Goal: Task Accomplishment & Management: Complete application form

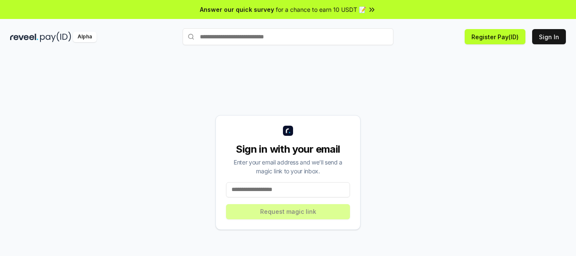
click at [274, 189] on input at bounding box center [288, 189] width 124 height 15
type input "**********"
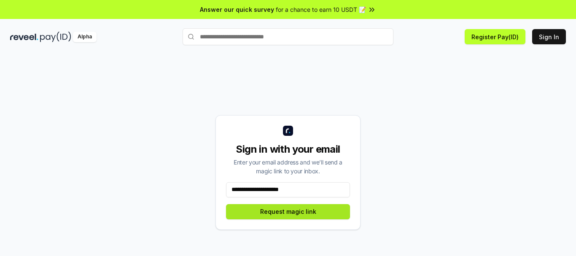
click at [288, 214] on button "Request magic link" at bounding box center [288, 211] width 124 height 15
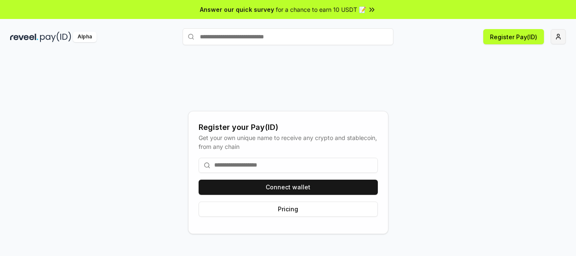
click at [561, 40] on html "Answer our quick survey for a chance to earn 10 USDT 📝 Alpha Register Pay(ID) R…" at bounding box center [288, 128] width 576 height 256
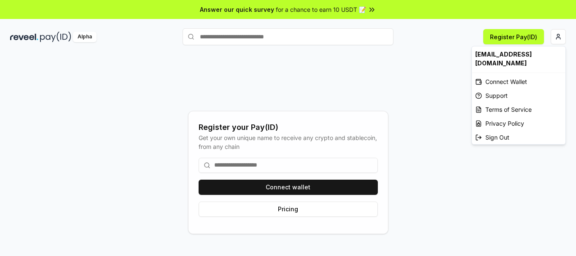
click at [341, 183] on html "Answer our quick survey for a chance to earn 10 USDT 📝 Alpha Register Pay(ID) R…" at bounding box center [288, 128] width 576 height 256
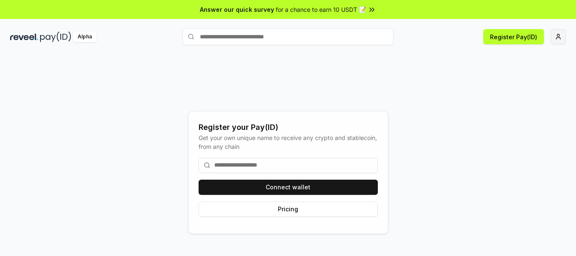
click at [564, 37] on html "Answer our quick survey for a chance to earn 10 USDT 📝 Alpha Register Pay(ID) R…" at bounding box center [288, 128] width 576 height 256
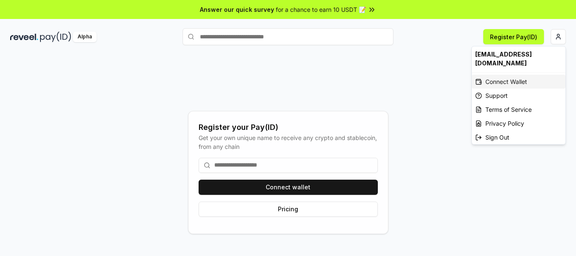
click at [520, 75] on div "Connect Wallet" at bounding box center [519, 82] width 94 height 14
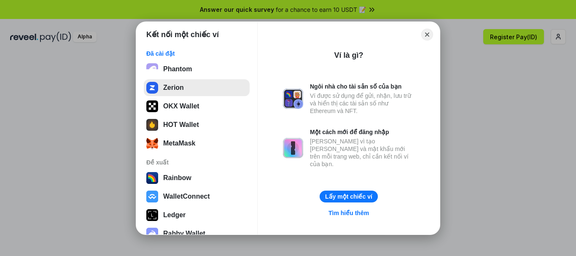
click at [194, 92] on button "Zerion" at bounding box center [197, 87] width 106 height 17
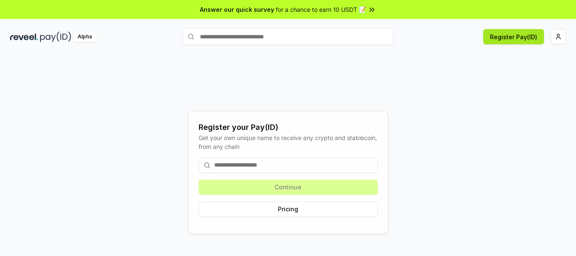
click at [530, 35] on button "Register Pay(ID)" at bounding box center [513, 36] width 61 height 15
click at [555, 33] on html "Answer our quick survey for a chance to earn 10 USDT 📝 Alpha Register Pay(ID) R…" at bounding box center [288, 128] width 576 height 256
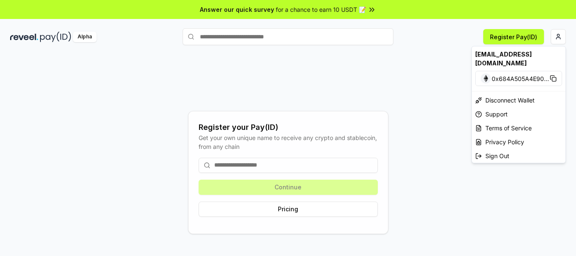
click at [236, 167] on html "Answer our quick survey for a chance to earn 10 USDT 📝 Alpha Register Pay(ID) R…" at bounding box center [288, 128] width 576 height 256
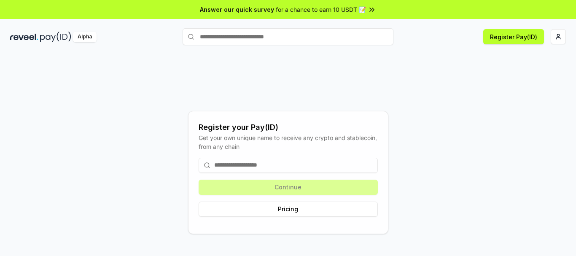
click at [255, 162] on input at bounding box center [288, 165] width 179 height 15
drag, startPoint x: 459, startPoint y: 98, endPoint x: 442, endPoint y: 103, distance: 18.0
click at [459, 98] on div "Register your Pay(ID) Get your own unique name to receive any crypto and stable…" at bounding box center [288, 173] width 556 height 216
paste input "**********"
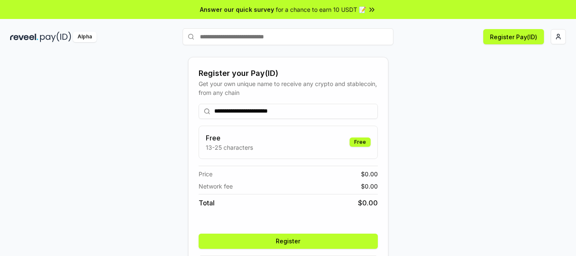
type input "**********"
click at [294, 243] on button "Register" at bounding box center [288, 241] width 179 height 15
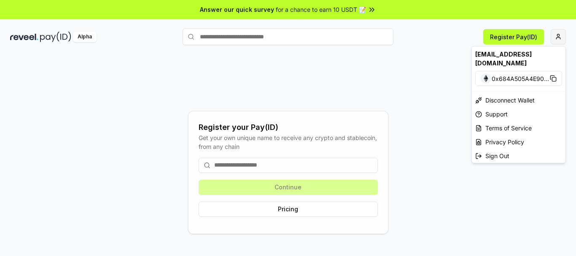
click at [556, 40] on html "Answer our quick survey for a chance to earn 10 USDT 📝 Alpha Register Pay(ID) R…" at bounding box center [288, 128] width 576 height 256
click at [220, 165] on html "Answer our quick survey for a chance to earn 10 USDT 📝 Alpha Register Pay(ID) R…" at bounding box center [288, 128] width 576 height 256
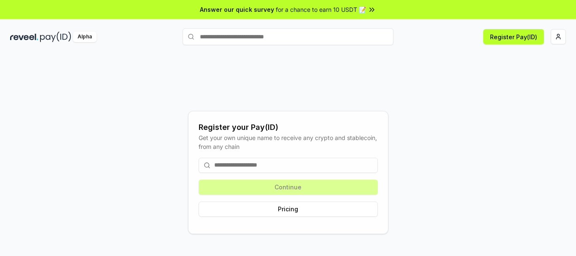
click at [234, 143] on div "Get your own unique name to receive any crypto and stablecoin, from any chain" at bounding box center [288, 142] width 179 height 18
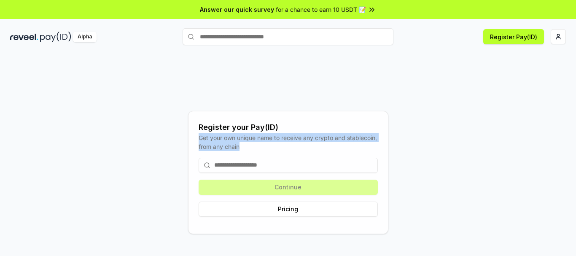
click at [234, 143] on div "Get your own unique name to receive any crypto and stablecoin, from any chain" at bounding box center [288, 142] width 179 height 18
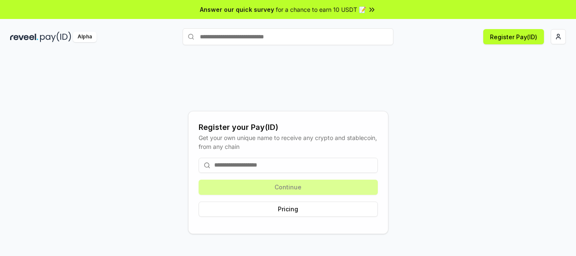
click at [237, 169] on input at bounding box center [288, 165] width 179 height 15
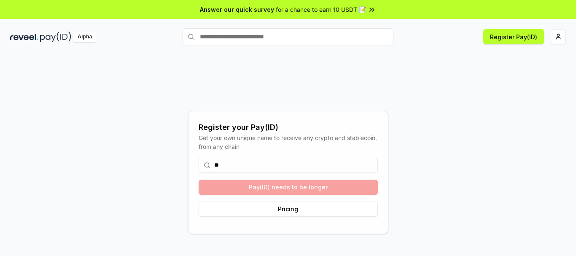
type input "*"
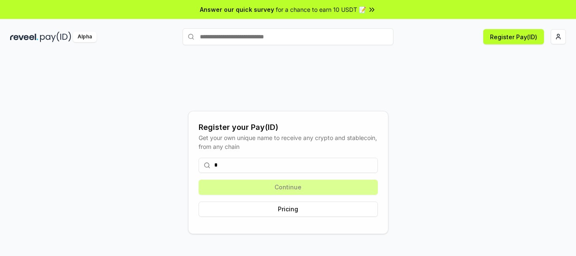
click at [237, 170] on input "*" at bounding box center [288, 165] width 179 height 15
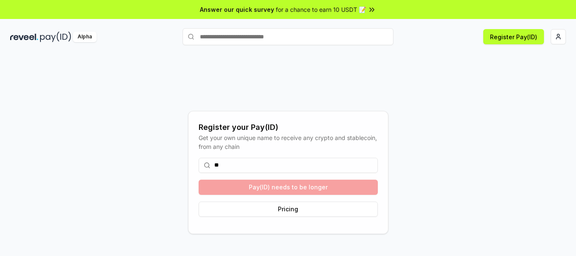
type input "*"
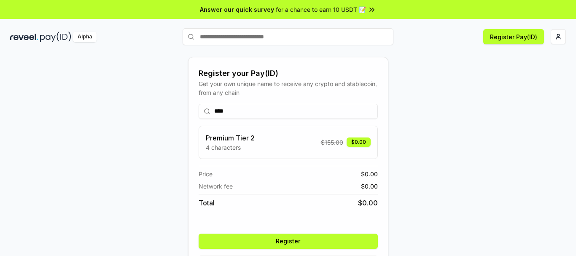
click at [221, 109] on input "****" at bounding box center [288, 111] width 179 height 15
type input "****"
click at [301, 244] on button "Register" at bounding box center [288, 241] width 179 height 15
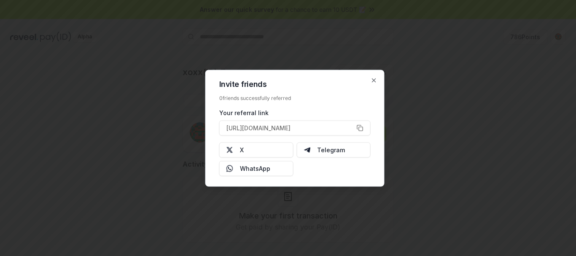
click at [369, 78] on div "Invite friends 0 friends successfully referred Your referral link [URL][DOMAIN_…" at bounding box center [294, 128] width 179 height 117
click at [374, 83] on icon "button" at bounding box center [374, 80] width 7 height 7
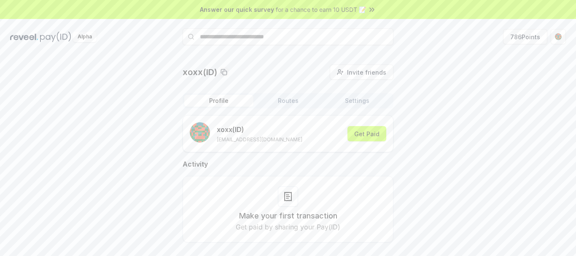
click at [285, 96] on button "Routes" at bounding box center [288, 101] width 69 height 12
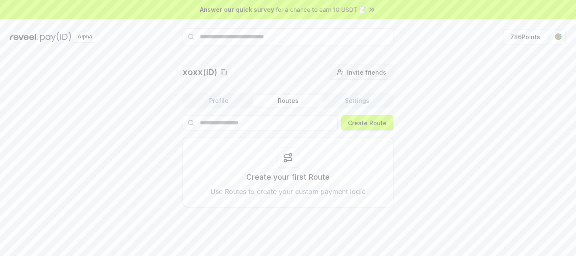
click at [362, 71] on span "Invite friends" at bounding box center [366, 72] width 39 height 9
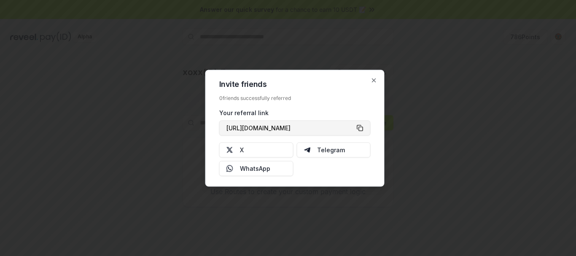
click at [358, 127] on button "[URL][DOMAIN_NAME]" at bounding box center [294, 127] width 151 height 15
